Goal: Obtain resource: Download file/media

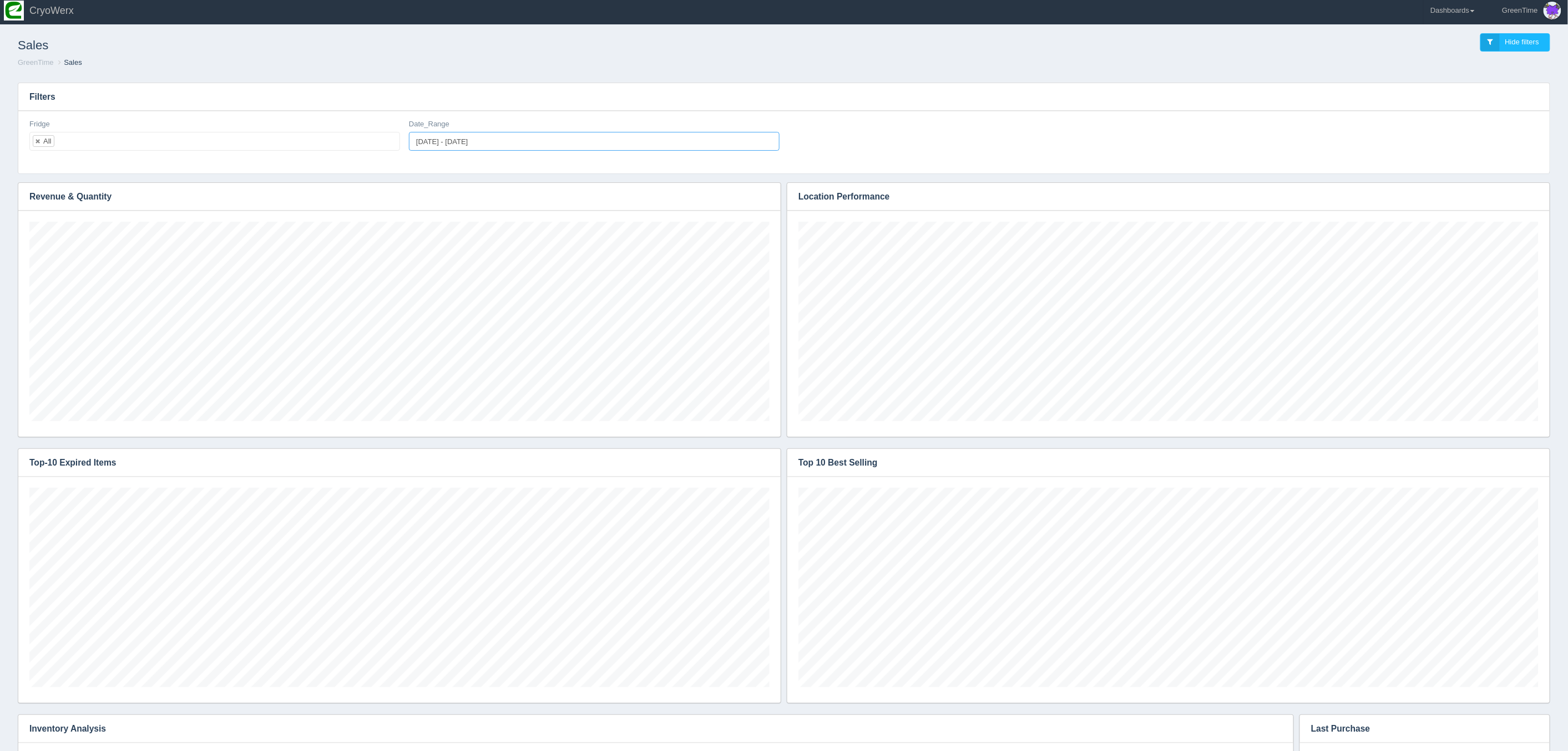
type input "[DATE]"
click at [442, 141] on input "[DATE] - [DATE]" at bounding box center [595, 141] width 371 height 19
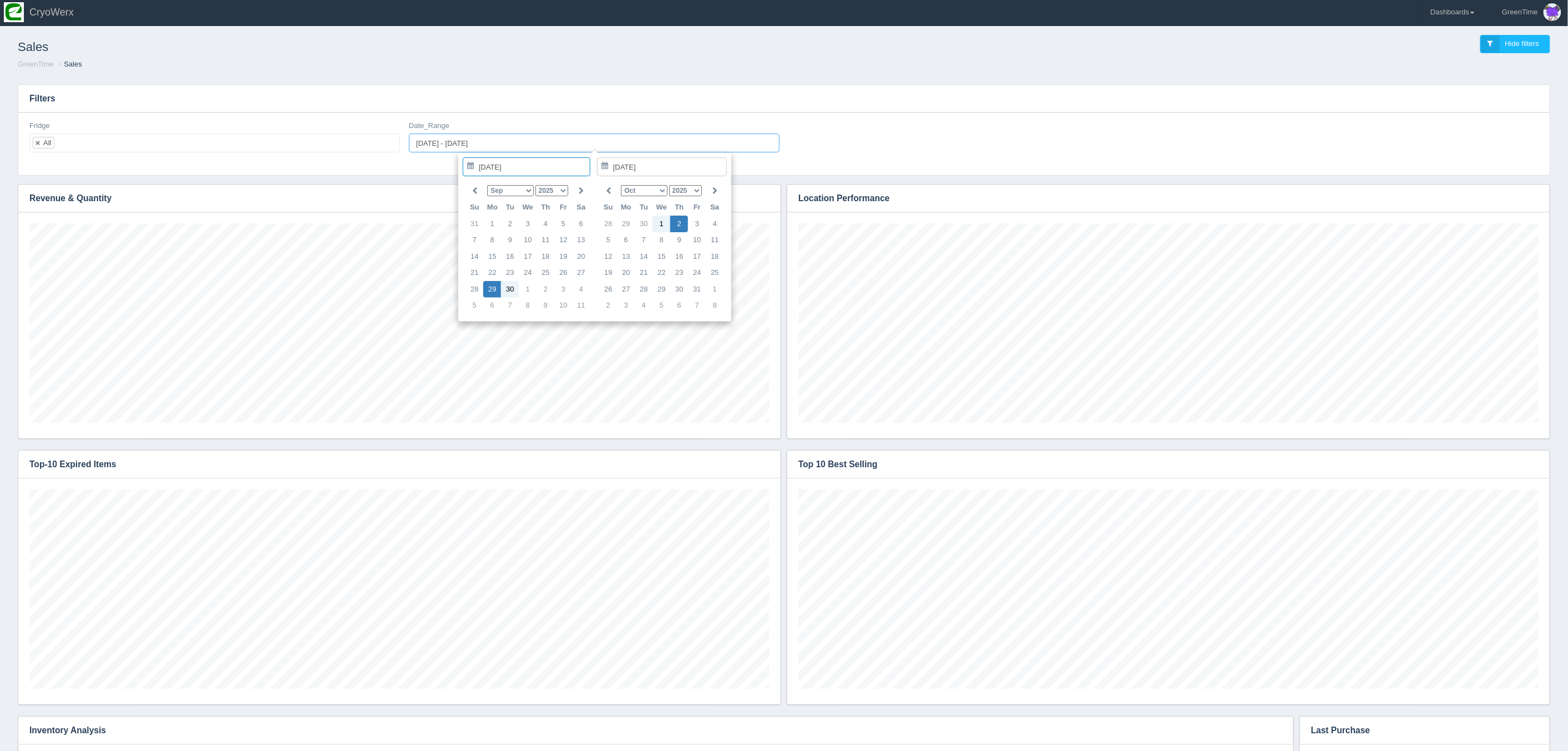
scroll to position [2, 0]
type input "[DATE]"
type input "[DATE] - [DATE]"
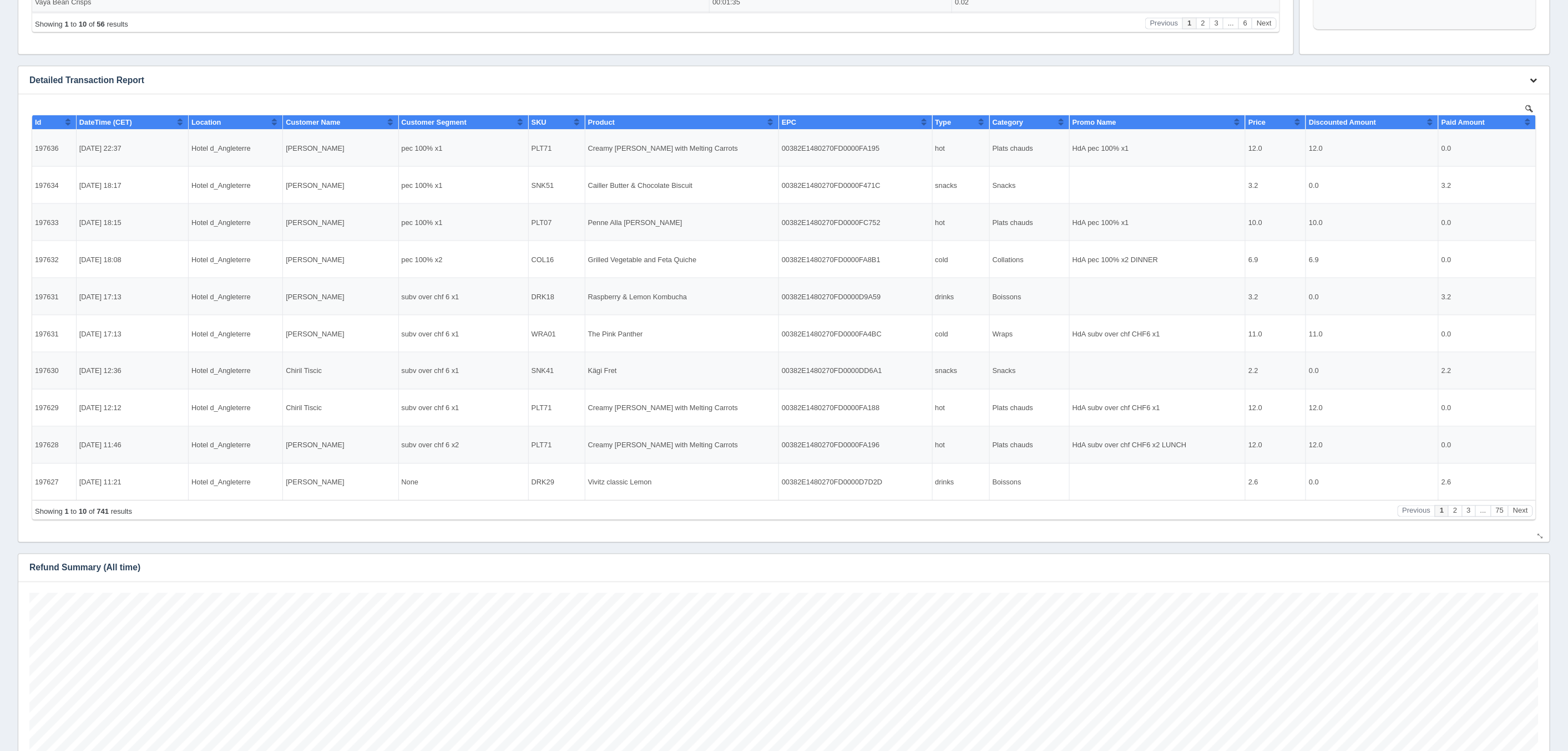
click at [1533, 77] on icon "button" at bounding box center [1533, 80] width 7 height 7
drag, startPoint x: 1485, startPoint y: 98, endPoint x: 1477, endPoint y: 99, distance: 8.1
click at [1485, 98] on link "Download CSV" at bounding box center [1497, 97] width 89 height 16
